Goal: Task Accomplishment & Management: Use online tool/utility

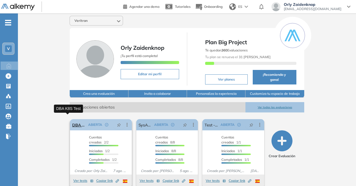
click at [72, 120] on link "DBA K8S Test" at bounding box center [79, 124] width 14 height 11
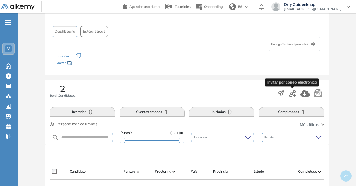
click at [294, 92] on icon "button" at bounding box center [292, 93] width 7 height 7
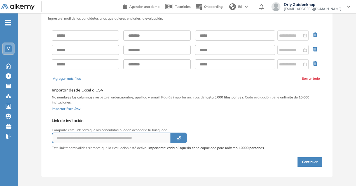
scroll to position [27, 0]
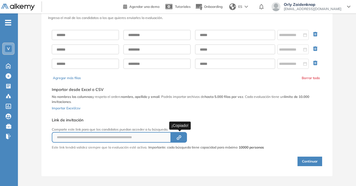
click at [180, 136] on icon "Created by potrace 1.16, written by [PERSON_NAME] [DATE]-[DATE]" at bounding box center [179, 138] width 6 height 4
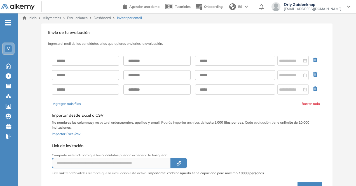
scroll to position [1, 0]
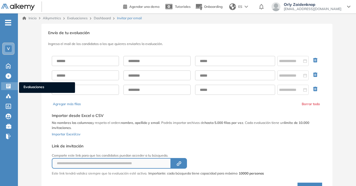
click at [41, 87] on span "Evaluaciones" at bounding box center [47, 88] width 47 height 6
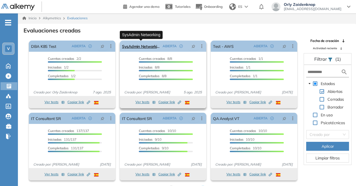
click at [154, 45] on link "SysAdmin Networking" at bounding box center [141, 46] width 38 height 11
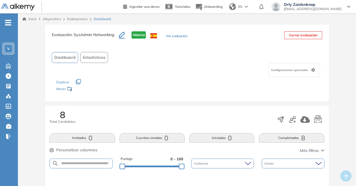
click at [297, 117] on div at bounding box center [301, 119] width 48 height 11
click at [294, 118] on icon "button" at bounding box center [292, 119] width 7 height 7
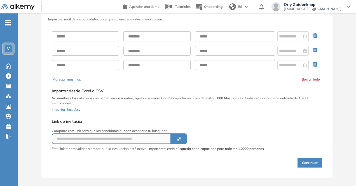
click at [185, 134] on button "Created by potrace 1.16, written by [PERSON_NAME] [DATE]-[DATE]" at bounding box center [179, 139] width 16 height 11
